Goal: Entertainment & Leisure: Consume media (video, audio)

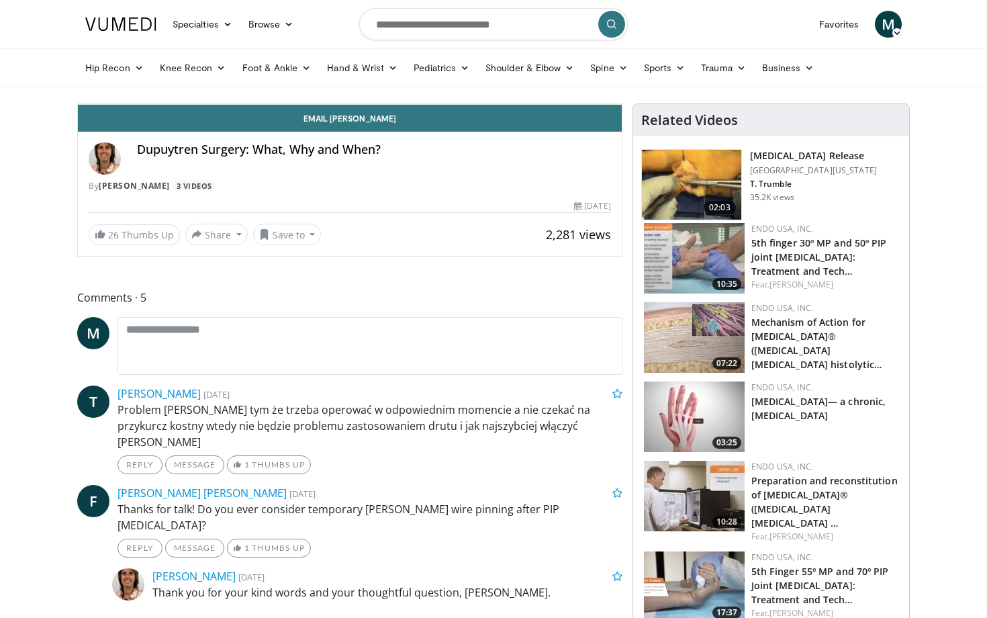
click at [369, 123] on icon "Video Player" at bounding box center [350, 104] width 38 height 38
click at [401, 104] on div "10 seconds Tap to unmute" at bounding box center [350, 104] width 544 height 0
click at [369, 123] on icon "Video Player" at bounding box center [350, 104] width 38 height 38
click at [78, 104] on span "Video Player" at bounding box center [91, 90] width 27 height 27
